Goal: Task Accomplishment & Management: Manage account settings

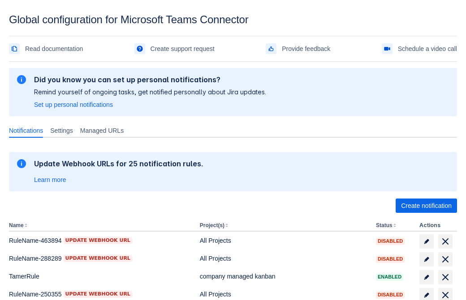
click at [426, 206] on span "Create notification" at bounding box center [426, 206] width 51 height 14
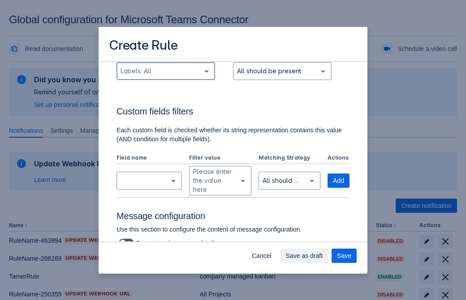
click at [165, 71] on div "Scrollable content" at bounding box center [158, 71] width 76 height 11
type input "173635_label"
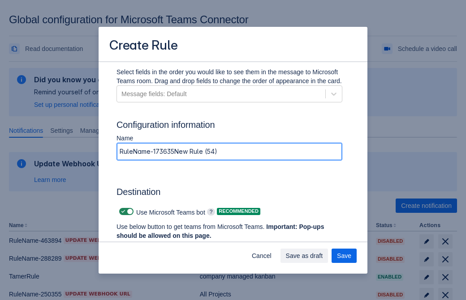
type input "RuleName-173635New Rule (54)"
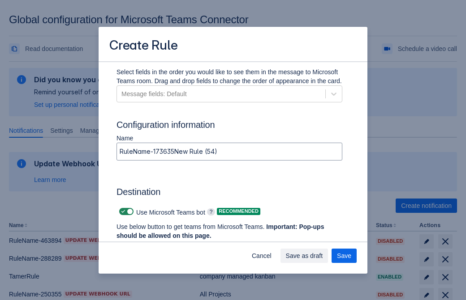
click at [122, 212] on span "Scrollable content" at bounding box center [123, 211] width 7 height 7
click at [122, 212] on input "Scrollable content" at bounding box center [122, 212] width 6 height 6
checkbox input "false"
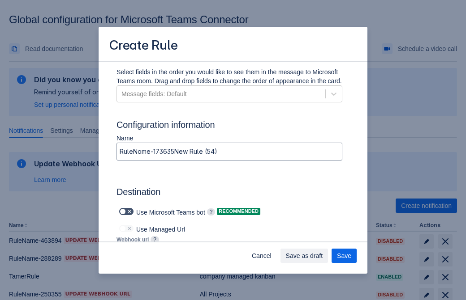
type input "https://prod-172.westeurope.logic.azure.com:443/workflows/ae977bb6ae334c9d95dfe…"
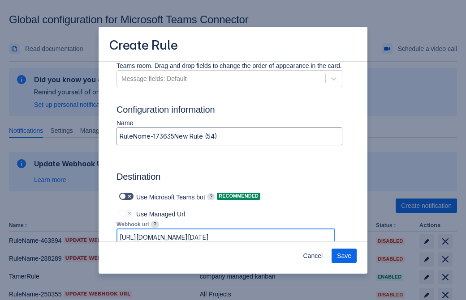
click at [344, 256] on span "Save" at bounding box center [344, 256] width 14 height 14
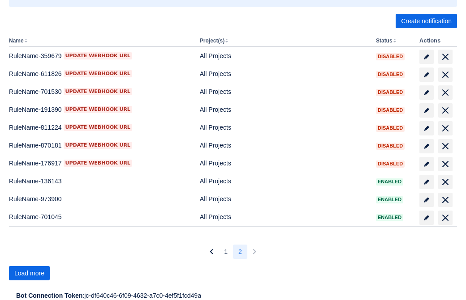
click at [29, 274] on span "Load more" at bounding box center [29, 273] width 30 height 14
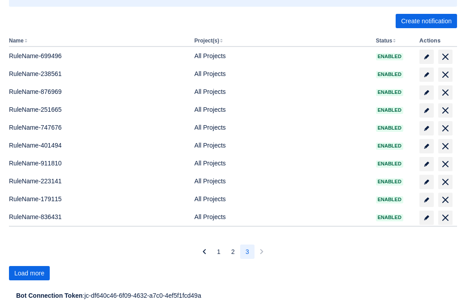
click at [29, 274] on span "Load more" at bounding box center [29, 273] width 30 height 14
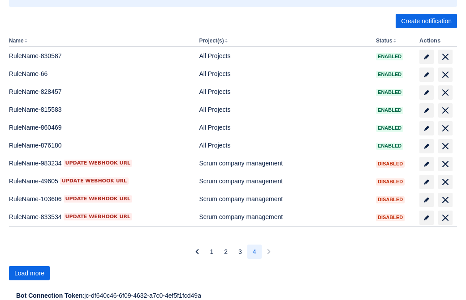
click at [29, 274] on span "Load more" at bounding box center [29, 273] width 30 height 14
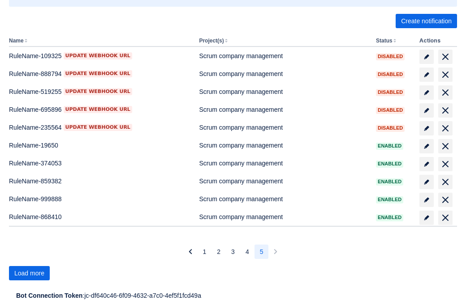
click at [29, 274] on span "Load more" at bounding box center [29, 273] width 30 height 14
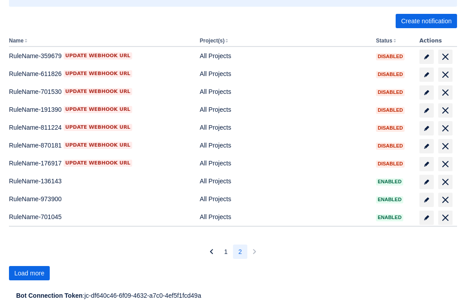
click at [29, 274] on span "Load more" at bounding box center [29, 273] width 30 height 14
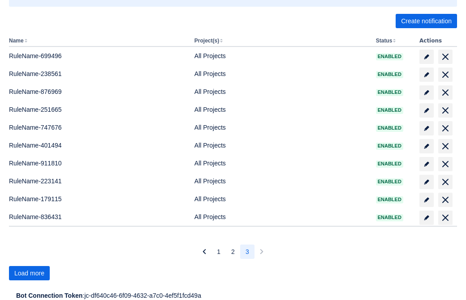
click at [29, 274] on span "Load more" at bounding box center [29, 273] width 30 height 14
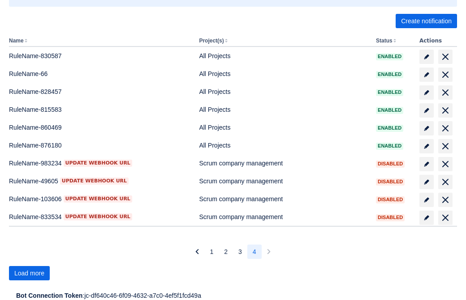
click at [29, 274] on span "Load more" at bounding box center [29, 273] width 30 height 14
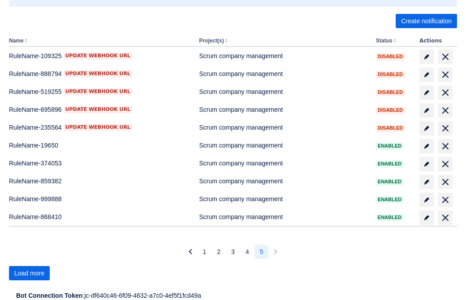
click at [29, 274] on span "Load more" at bounding box center [29, 273] width 30 height 14
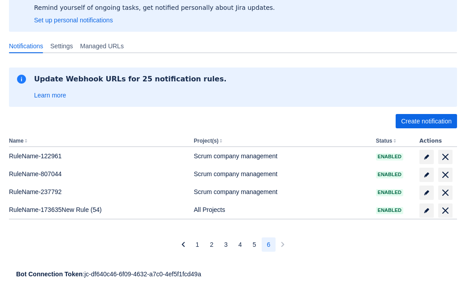
click at [445, 211] on span "delete" at bounding box center [445, 211] width 11 height 11
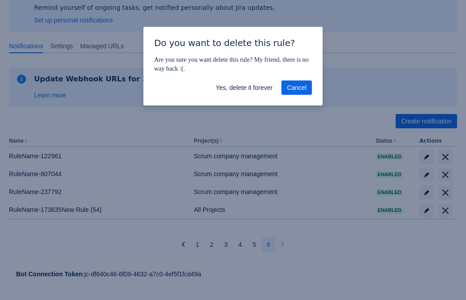
click at [244, 88] on span "Yes, delete it forever" at bounding box center [243, 88] width 57 height 14
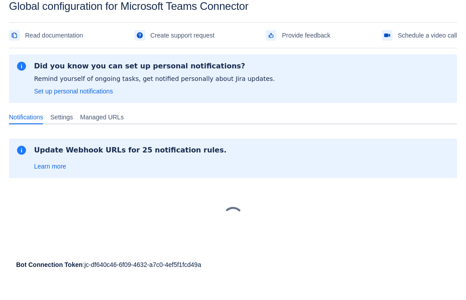
scroll to position [13, 0]
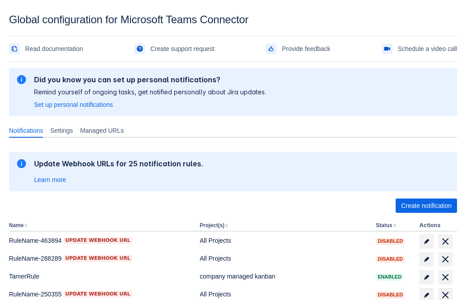
click at [426, 206] on span "Create notification" at bounding box center [426, 206] width 51 height 14
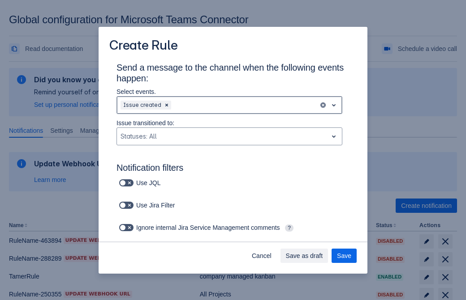
click at [229, 105] on div "Scrollable content" at bounding box center [244, 105] width 142 height 11
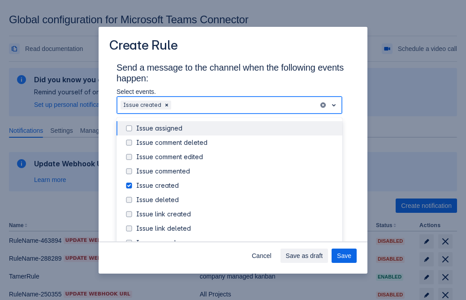
click at [236, 186] on div "Issue created" at bounding box center [236, 185] width 201 height 9
click at [236, 267] on div "Issue updated" at bounding box center [236, 271] width 201 height 9
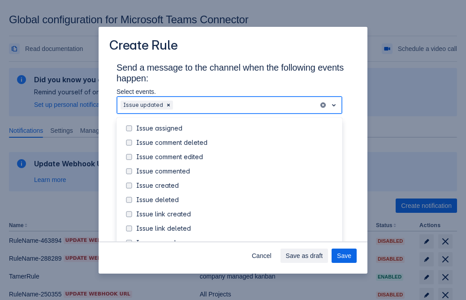
scroll to position [87, 0]
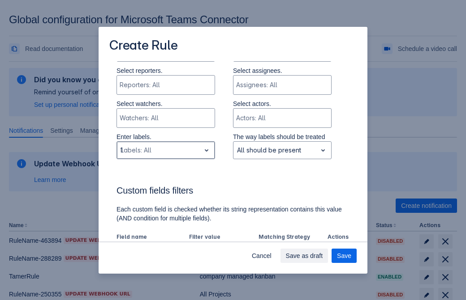
type input "114468_label"
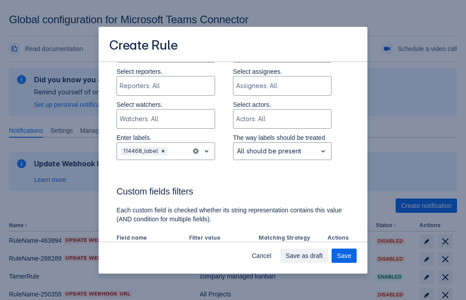
scroll to position [526, 0]
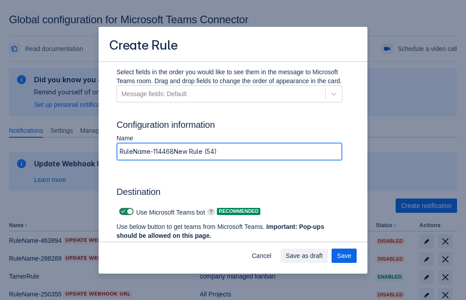
type input "RuleName-114468New Rule (54)"
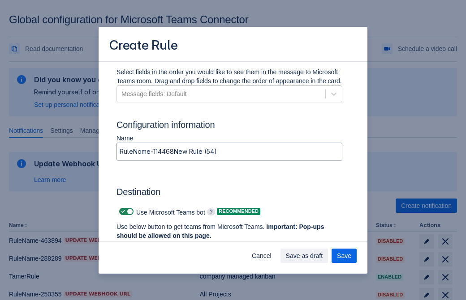
click at [122, 212] on span "Scrollable content" at bounding box center [123, 211] width 7 height 7
click at [122, 212] on input "Scrollable content" at bounding box center [122, 212] width 6 height 6
checkbox input "false"
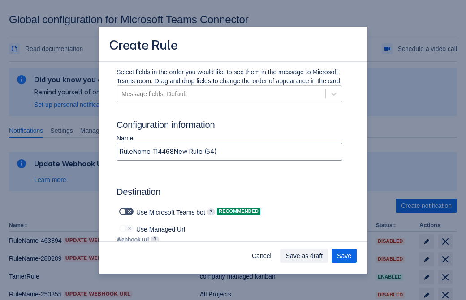
type input "https://prod-112.westeurope.logic.azure.com:443/workflows/bae959254738451b85002…"
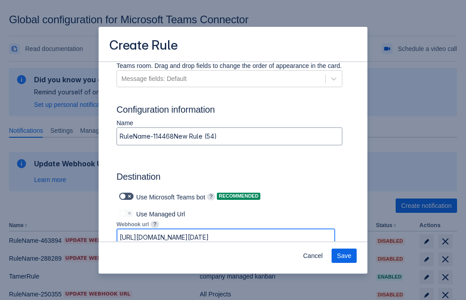
click at [344, 256] on span "Save" at bounding box center [344, 256] width 14 height 14
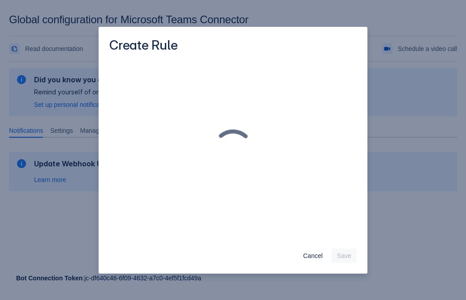
scroll to position [0, 0]
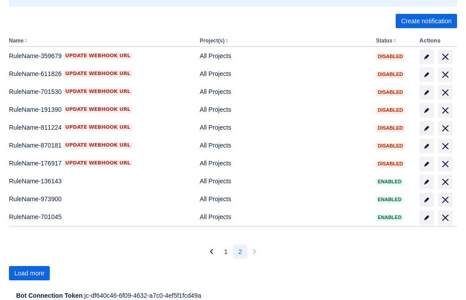
click at [29, 274] on span "Load more" at bounding box center [29, 273] width 30 height 14
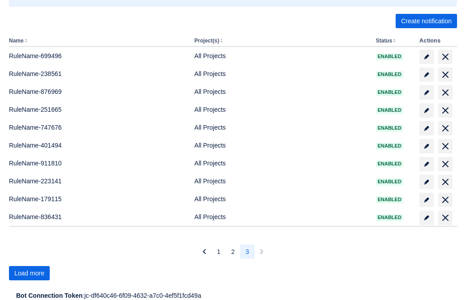
click at [29, 274] on span "Load more" at bounding box center [29, 273] width 30 height 14
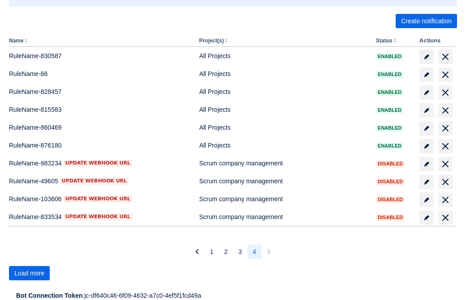
click at [29, 274] on span "Load more" at bounding box center [29, 273] width 30 height 14
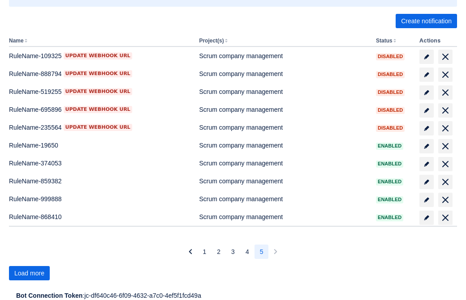
click at [29, 274] on span "Load more" at bounding box center [29, 273] width 30 height 14
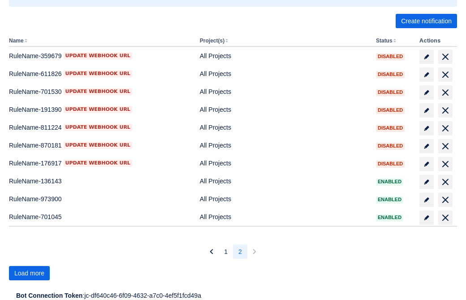
click at [29, 274] on span "Load more" at bounding box center [29, 273] width 30 height 14
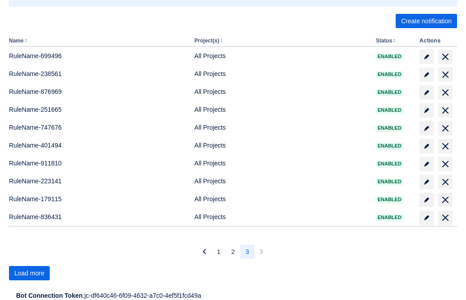
click at [29, 274] on span "Load more" at bounding box center [29, 273] width 30 height 14
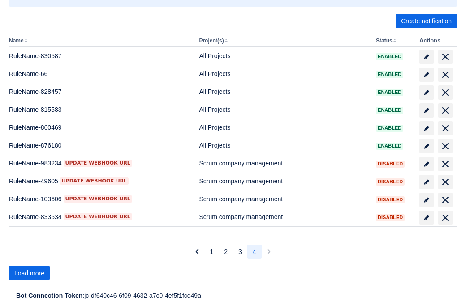
click at [29, 274] on span "Load more" at bounding box center [29, 273] width 30 height 14
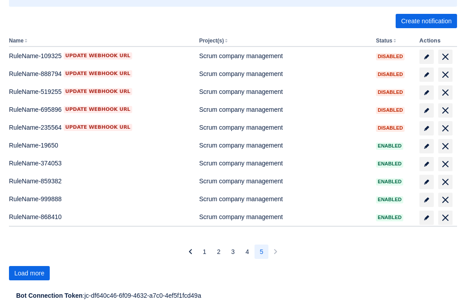
click at [29, 274] on span "Load more" at bounding box center [29, 273] width 30 height 14
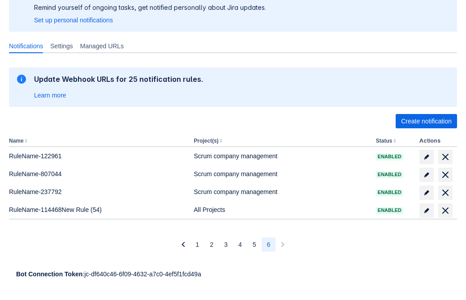
click at [445, 211] on span "delete" at bounding box center [445, 211] width 11 height 11
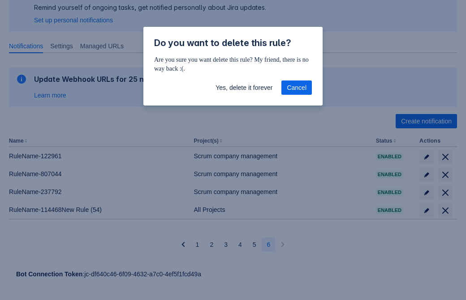
click at [244, 88] on span "Yes, delete it forever" at bounding box center [243, 88] width 57 height 14
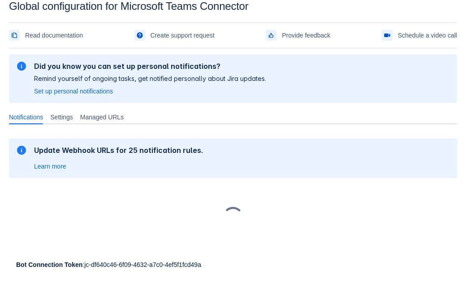
scroll to position [13, 0]
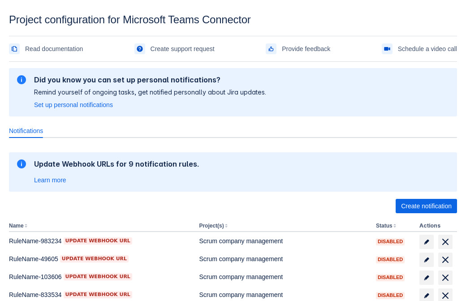
click at [426, 206] on span "Create notification" at bounding box center [426, 206] width 51 height 14
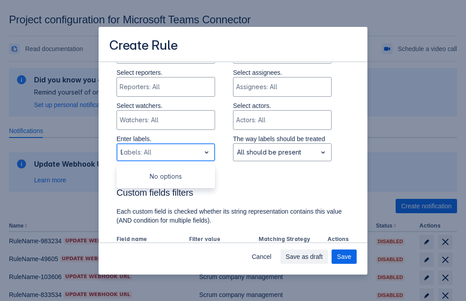
type input "921638_label"
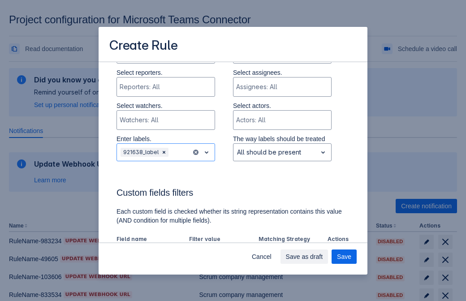
scroll to position [494, 0]
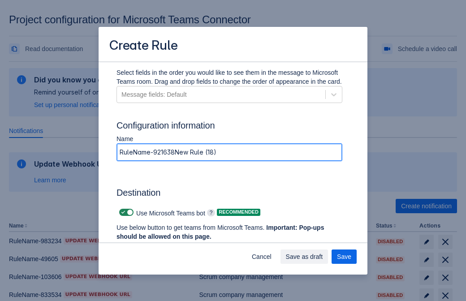
type input "RuleName-921638New Rule (18)"
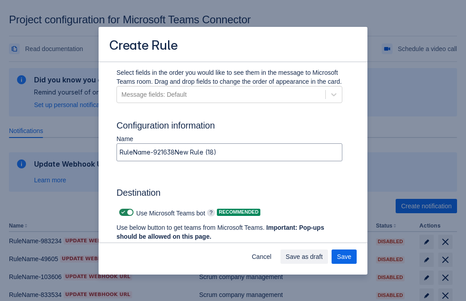
click at [122, 212] on span at bounding box center [123, 212] width 7 height 7
click at [122, 212] on input "checkbox" at bounding box center [122, 213] width 6 height 6
checkbox input "false"
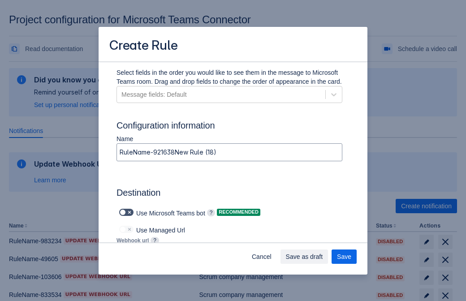
type input "https://prod-103.westeurope.logic.azure.com:443/workflows/562279af401f414e8dae6…"
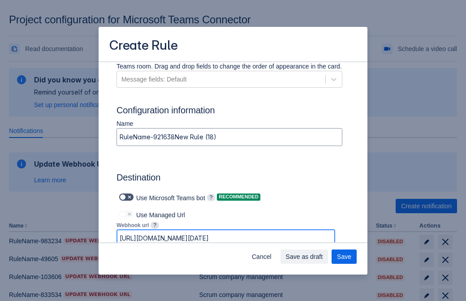
click at [323, 257] on span "Save as draft" at bounding box center [304, 256] width 37 height 14
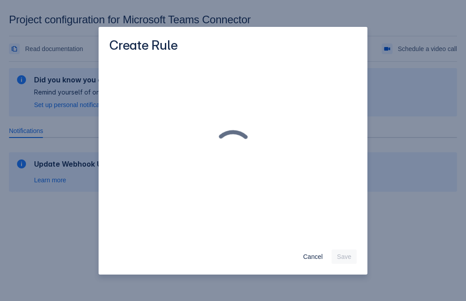
scroll to position [0, 0]
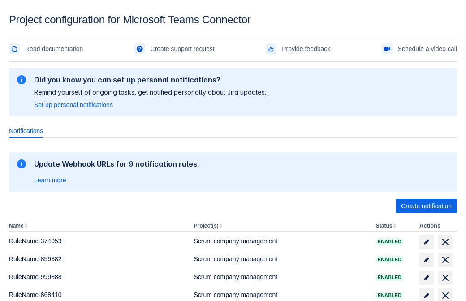
scroll to position [147, 0]
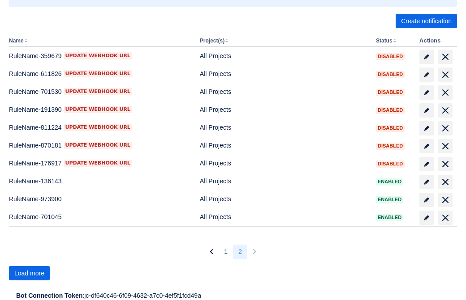
click at [29, 274] on span "Load more" at bounding box center [29, 273] width 30 height 14
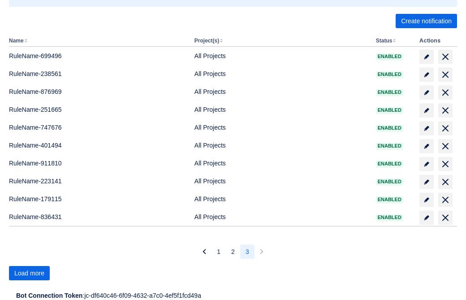
click at [29, 274] on span "Load more" at bounding box center [29, 273] width 30 height 14
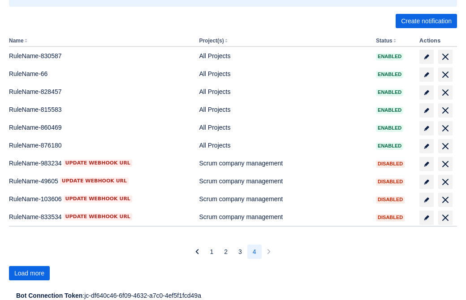
click at [29, 274] on span "Load more" at bounding box center [29, 273] width 30 height 14
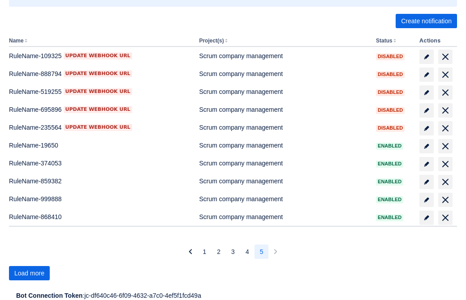
click at [29, 274] on span "Load more" at bounding box center [29, 273] width 30 height 14
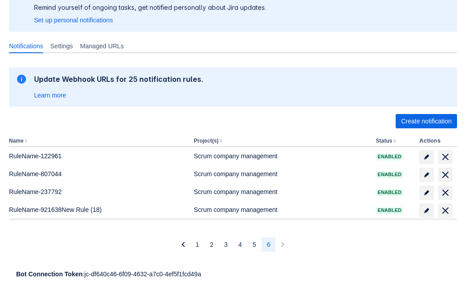
click at [445, 211] on span "delete" at bounding box center [445, 211] width 11 height 11
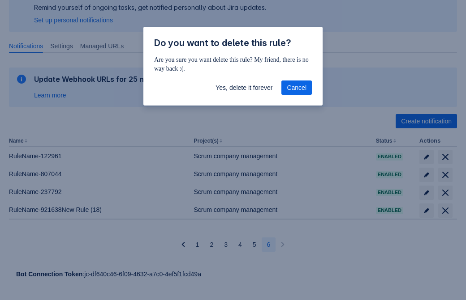
click at [244, 88] on span "Yes, delete it forever" at bounding box center [243, 88] width 57 height 14
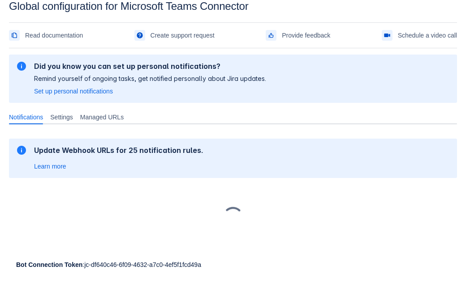
scroll to position [13, 0]
